Goal: Task Accomplishment & Management: Use online tool/utility

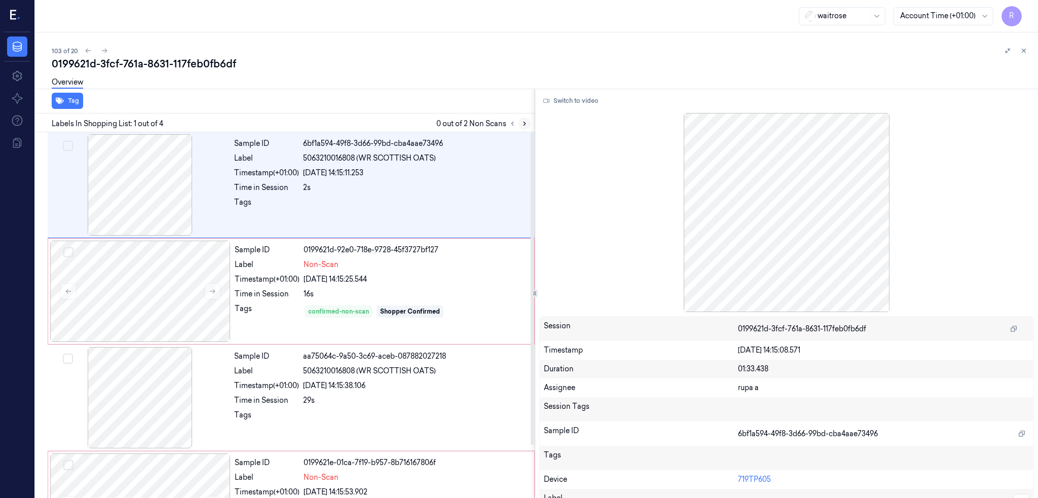
click at [528, 123] on icon at bounding box center [524, 123] width 7 height 7
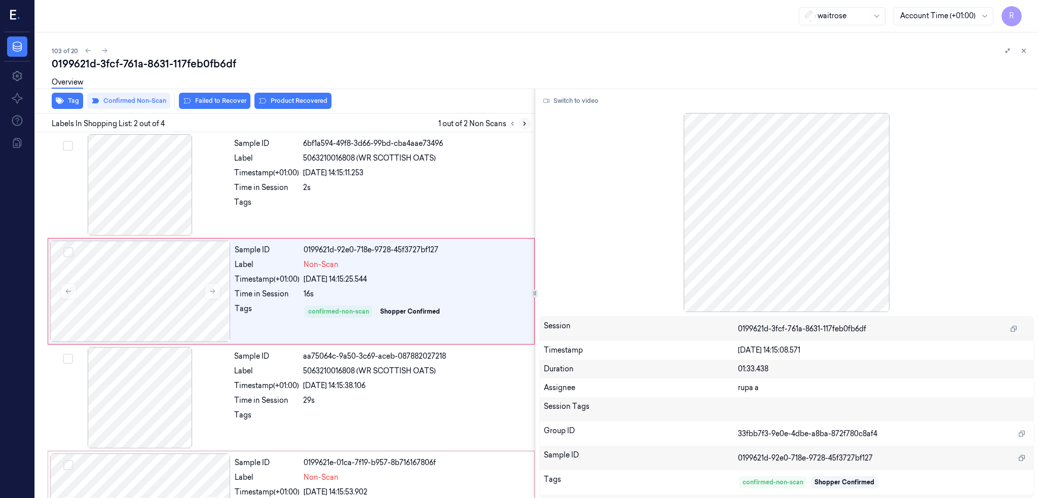
click at [528, 123] on icon at bounding box center [524, 123] width 7 height 7
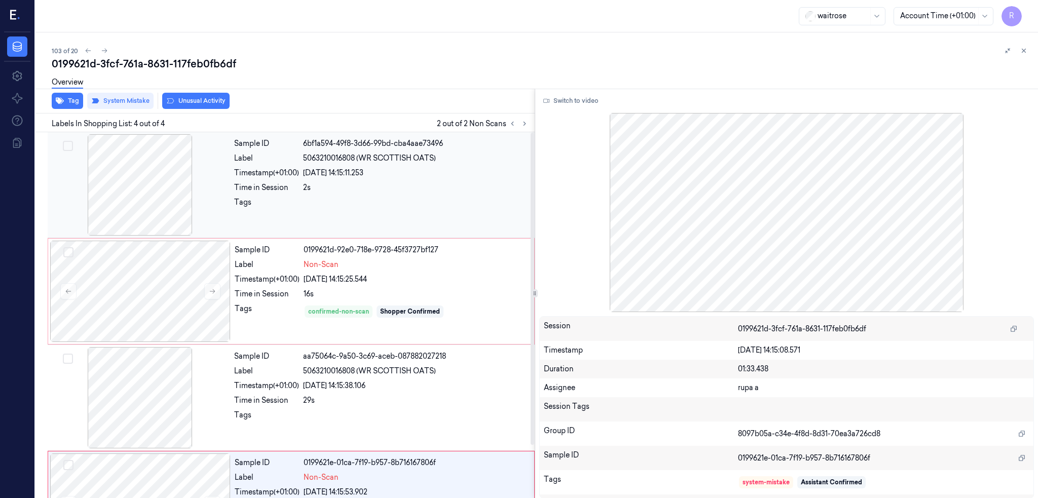
click at [163, 173] on div at bounding box center [140, 184] width 180 height 101
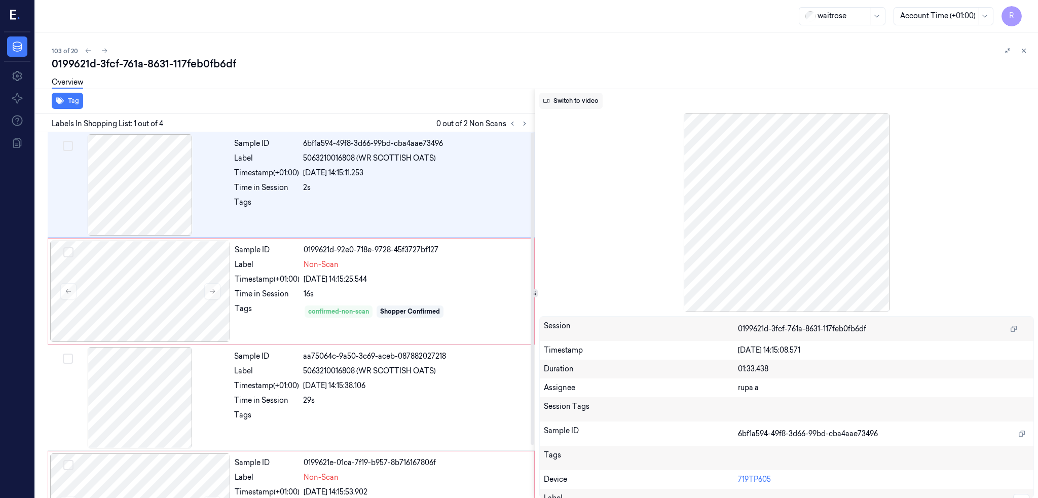
click at [586, 101] on button "Switch to video" at bounding box center [570, 101] width 63 height 16
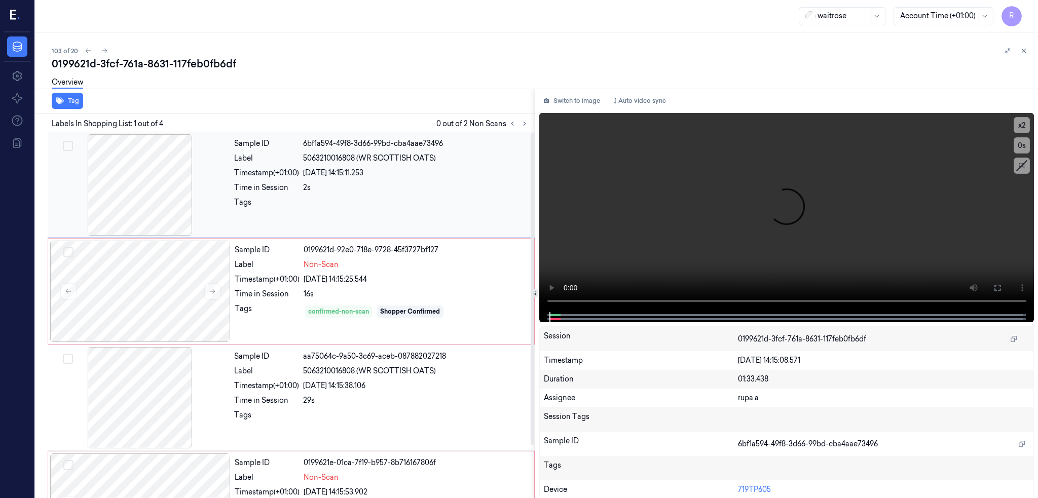
click at [128, 184] on div at bounding box center [140, 184] width 180 height 101
click at [1001, 289] on icon at bounding box center [997, 288] width 8 height 8
click at [163, 211] on div at bounding box center [140, 184] width 180 height 101
click at [159, 307] on div at bounding box center [140, 291] width 180 height 101
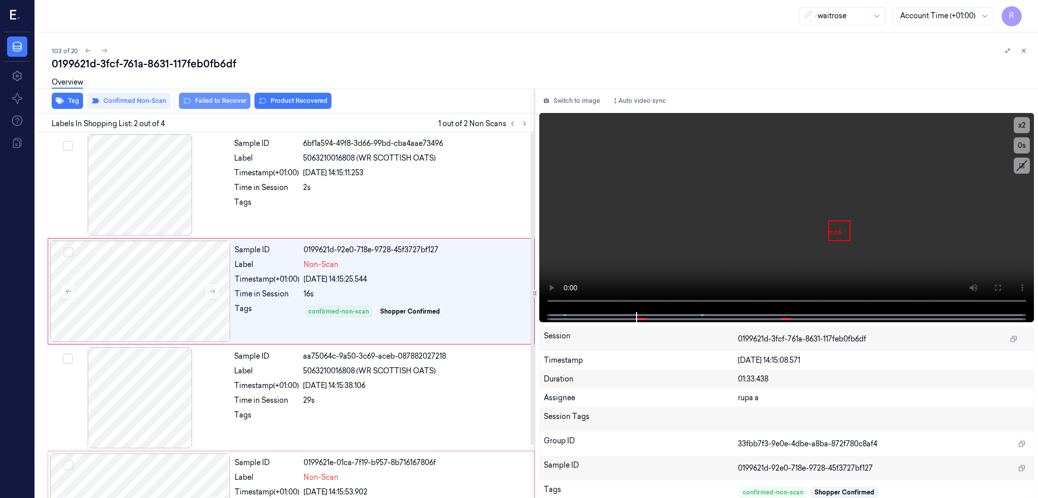
click at [219, 108] on button "Failed to Recover" at bounding box center [214, 101] width 71 height 16
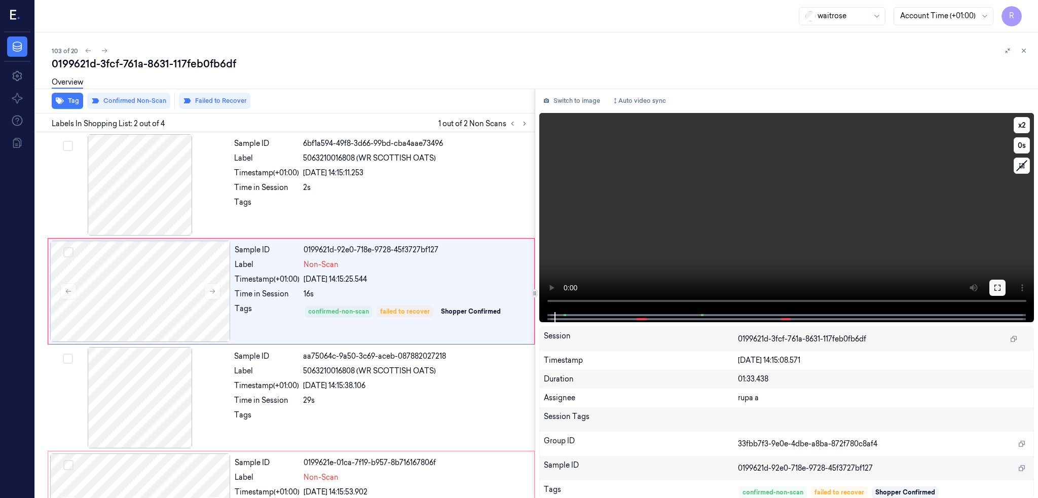
click at [1001, 287] on icon at bounding box center [997, 288] width 8 height 8
click at [182, 274] on div at bounding box center [140, 291] width 180 height 101
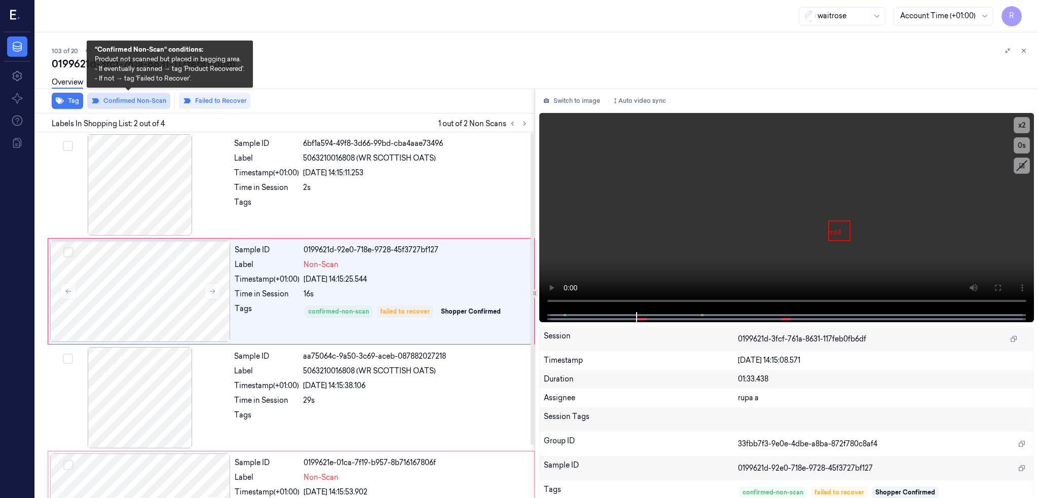
click at [138, 97] on button "Confirmed Non-Scan" at bounding box center [128, 101] width 83 height 16
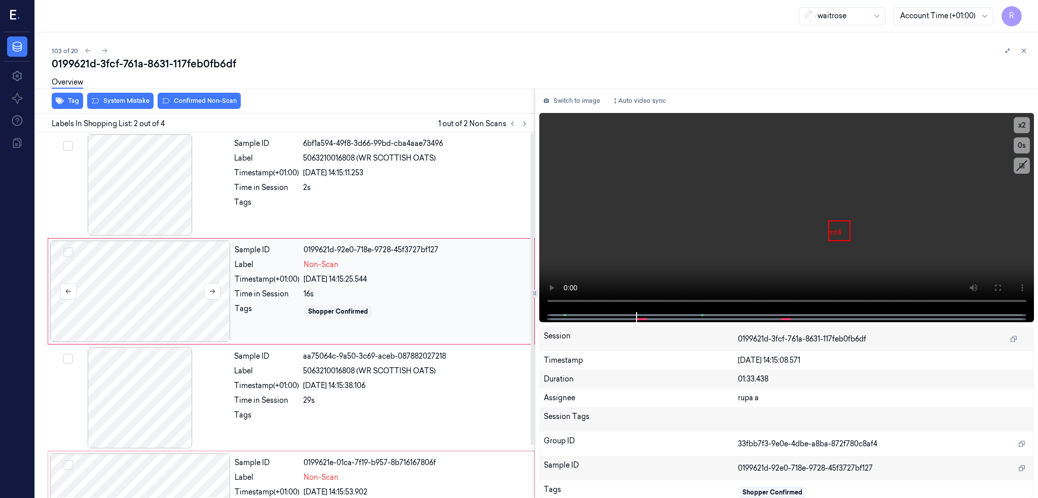
click at [147, 280] on div at bounding box center [140, 291] width 180 height 101
click at [211, 294] on icon at bounding box center [212, 291] width 7 height 7
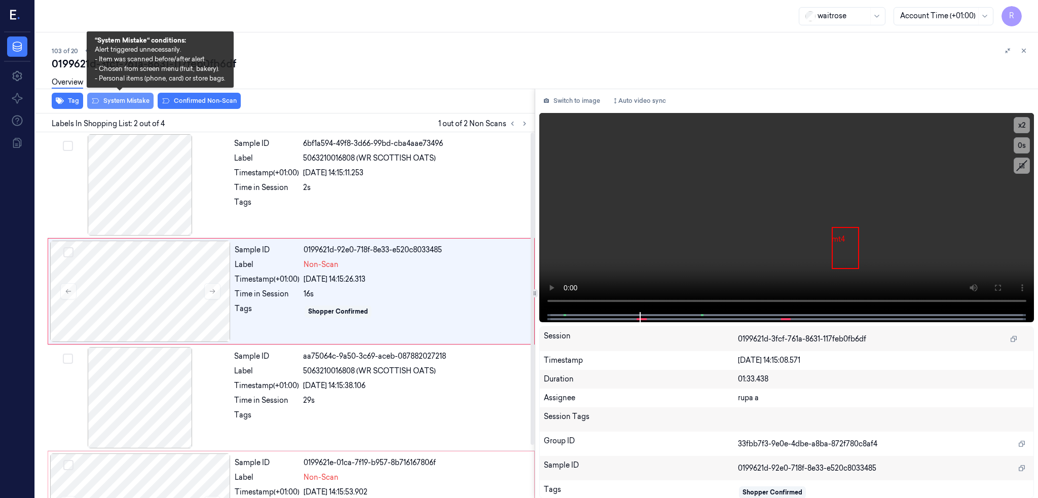
click at [115, 103] on button "System Mistake" at bounding box center [120, 101] width 66 height 16
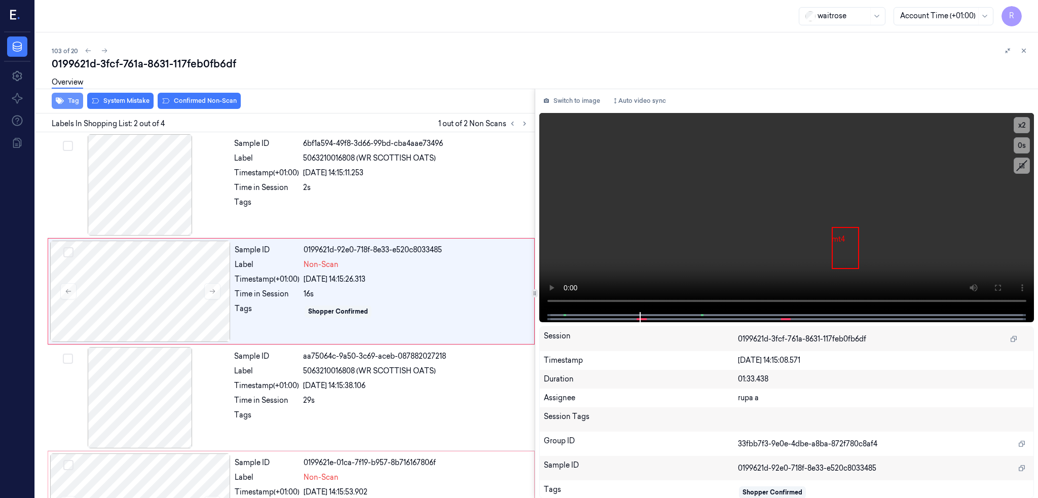
click at [71, 102] on button "Tag" at bounding box center [67, 101] width 31 height 16
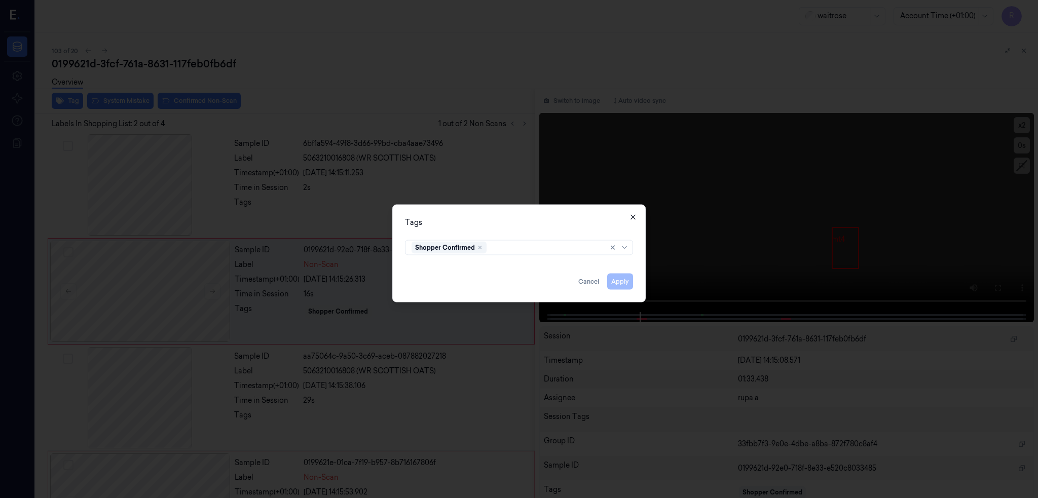
click at [634, 214] on icon "button" at bounding box center [633, 217] width 8 height 8
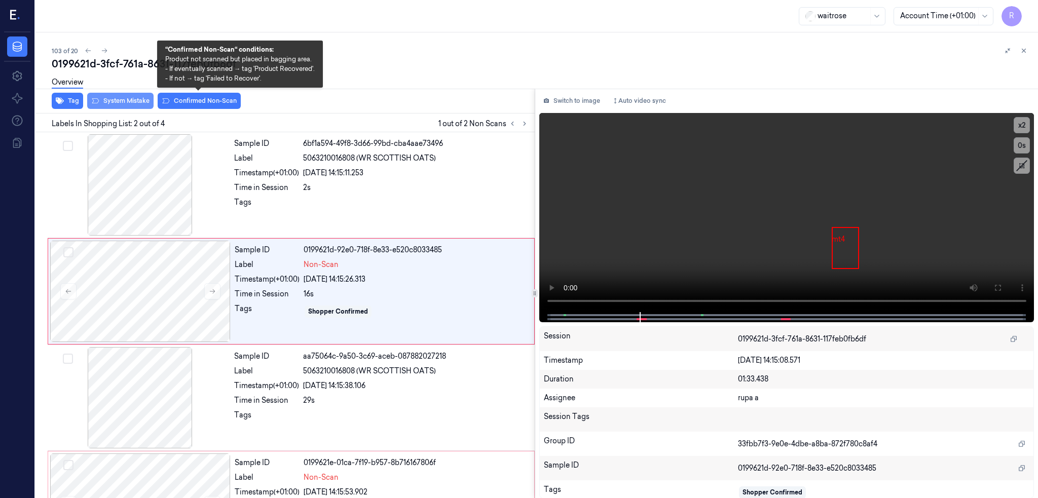
click at [132, 102] on button "System Mistake" at bounding box center [120, 101] width 66 height 16
click at [204, 99] on button "Confirmed Non-Scan" at bounding box center [199, 101] width 83 height 16
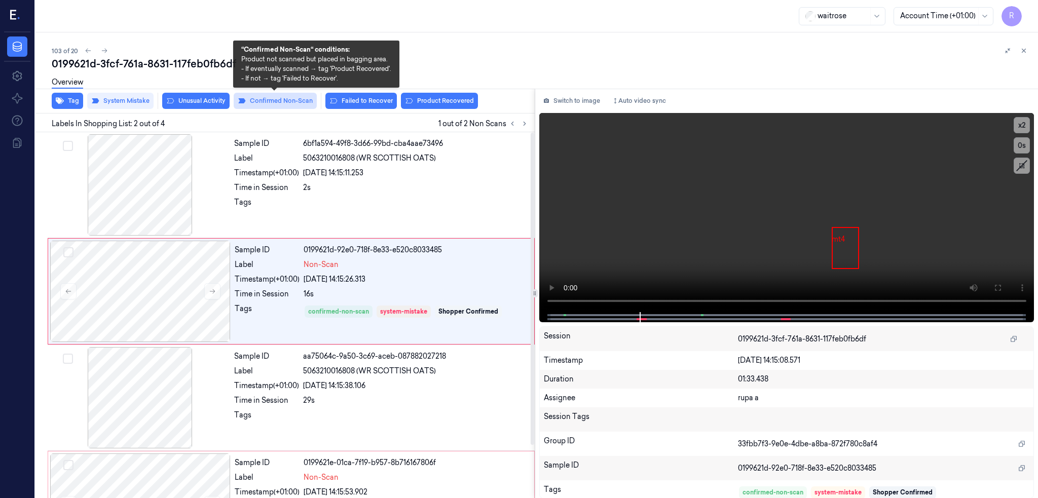
click at [276, 105] on button "Confirmed Non-Scan" at bounding box center [275, 101] width 83 height 16
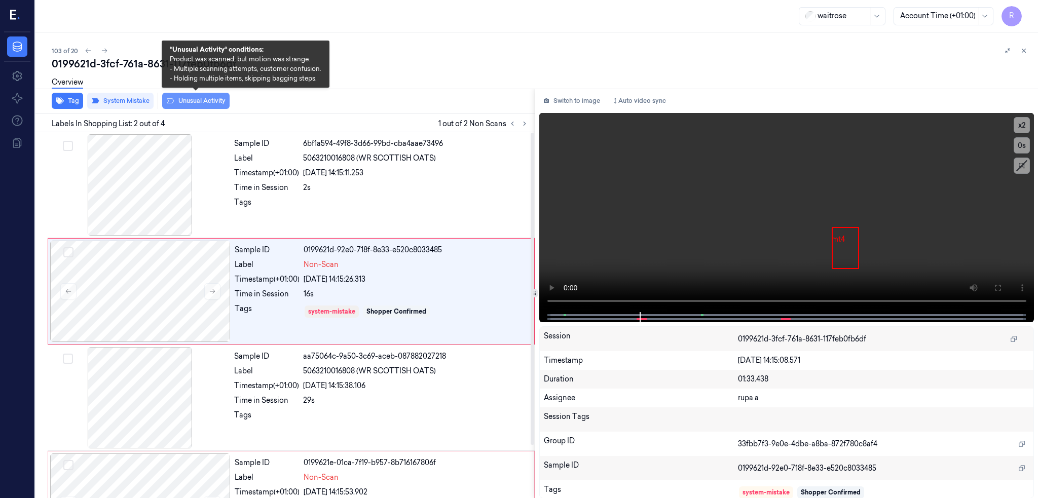
click at [200, 99] on button "Unusual Activity" at bounding box center [195, 101] width 67 height 16
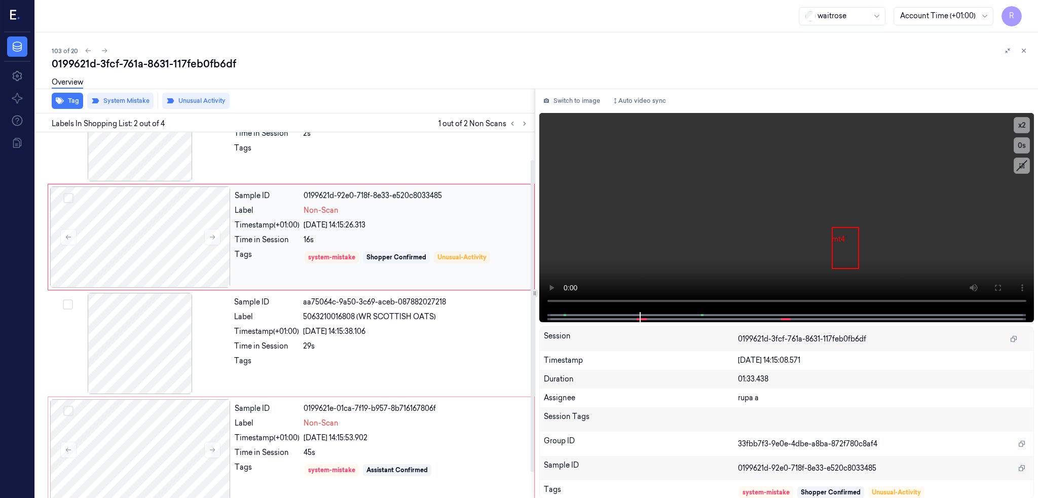
scroll to position [62, 0]
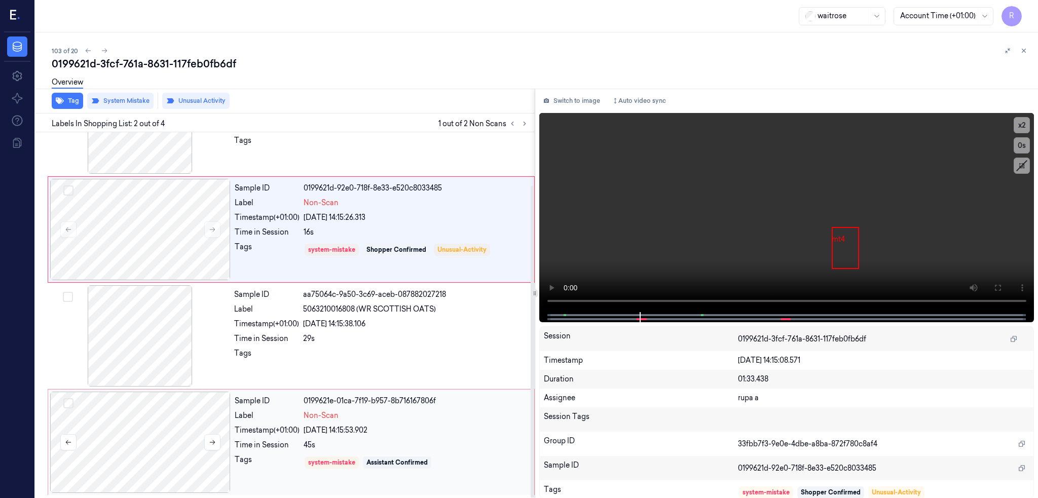
click at [161, 437] on div at bounding box center [140, 442] width 180 height 101
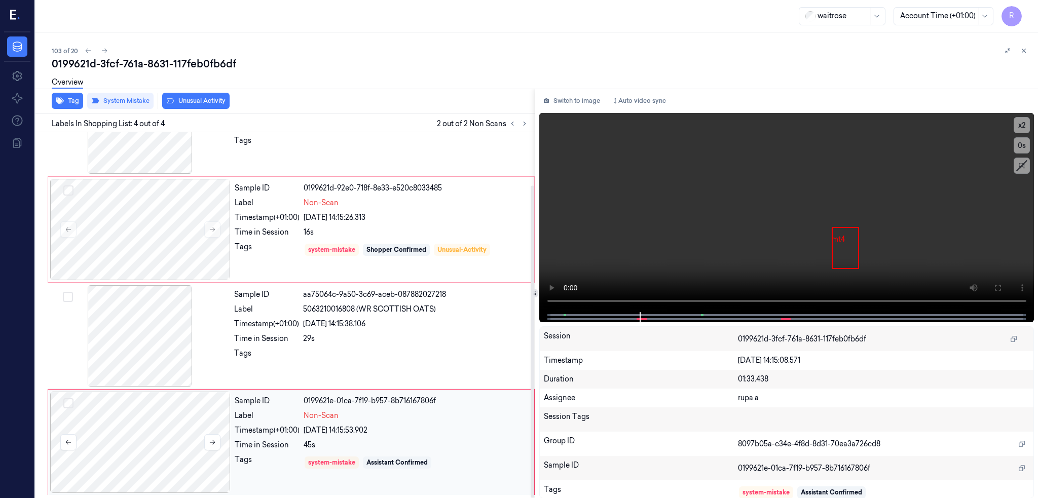
scroll to position [62, 0]
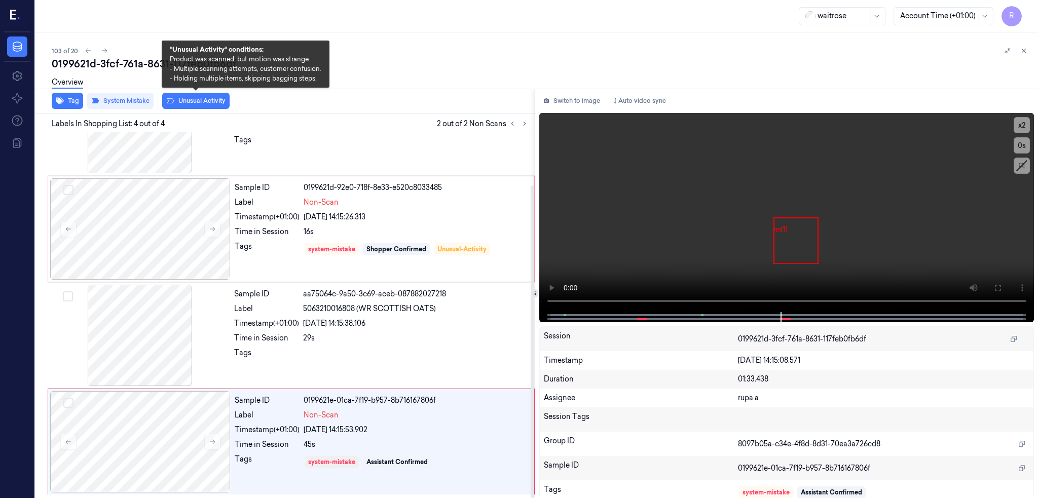
click at [188, 94] on div "Overview" at bounding box center [541, 84] width 978 height 26
click at [186, 108] on button "Unusual Activity" at bounding box center [195, 101] width 67 height 16
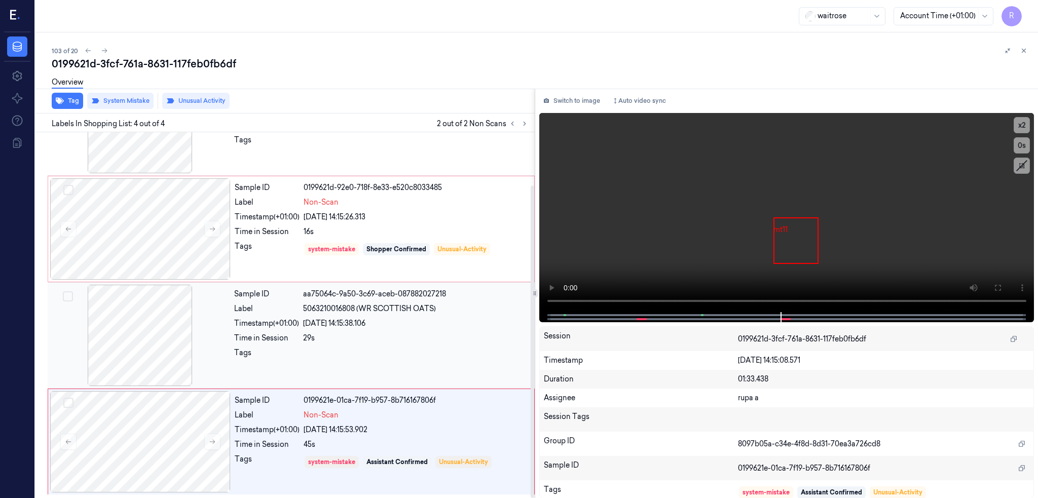
scroll to position [62, 0]
